Goal: Task Accomplishment & Management: Manage account settings

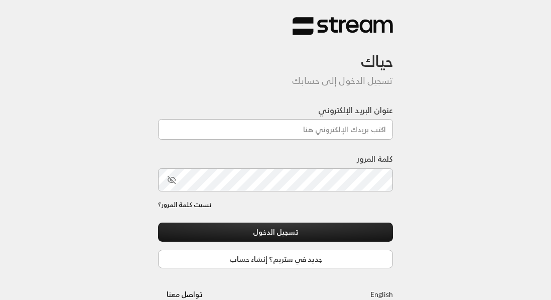
scroll to position [11, 0]
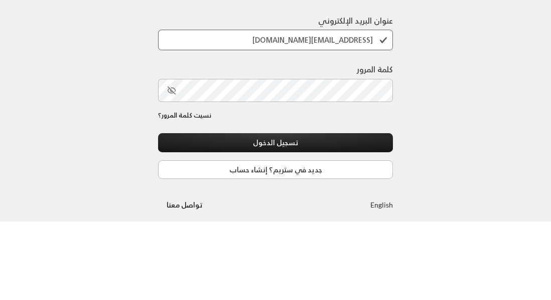
type input "[EMAIL_ADDRESS][DOMAIN_NAME]"
click at [270, 211] on button "تسجيل الدخول" at bounding box center [275, 220] width 235 height 19
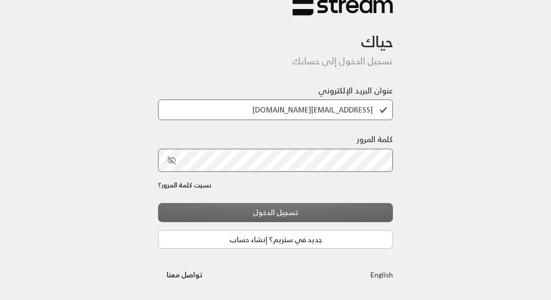
scroll to position [9, 0]
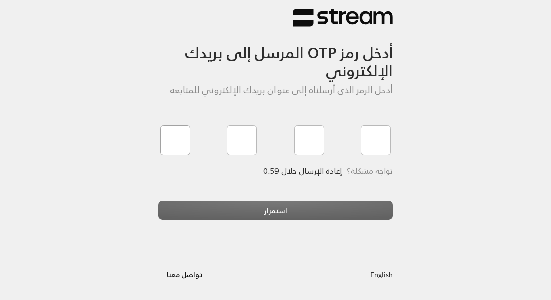
click at [172, 142] on input "tel" at bounding box center [175, 140] width 30 height 30
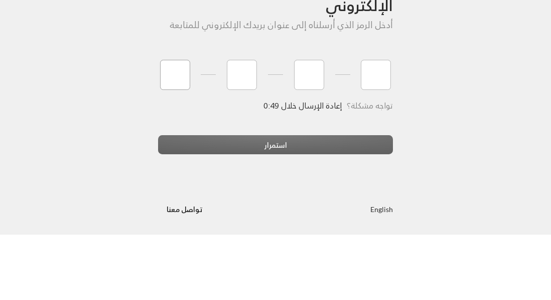
type input "3"
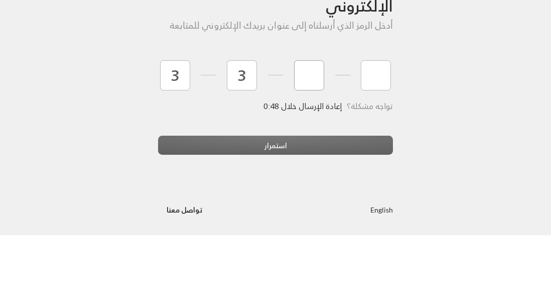
type input "0"
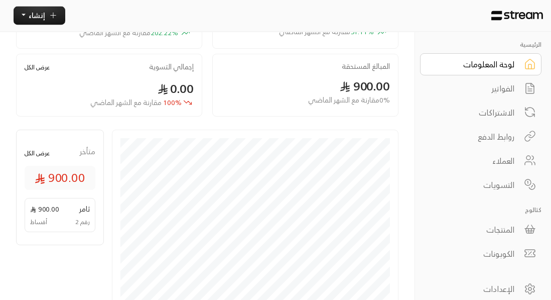
scroll to position [129, 0]
click at [509, 87] on div "الفواتير" at bounding box center [474, 89] width 81 height 12
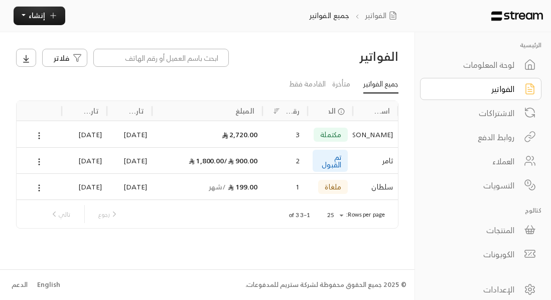
scroll to position [0, -1]
click at [239, 129] on div "2,720.00" at bounding box center [207, 134] width 100 height 26
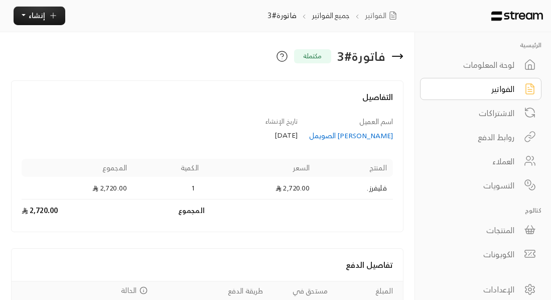
click at [495, 60] on div "لوحة المعلومات" at bounding box center [474, 65] width 81 height 12
